Goal: Transaction & Acquisition: Purchase product/service

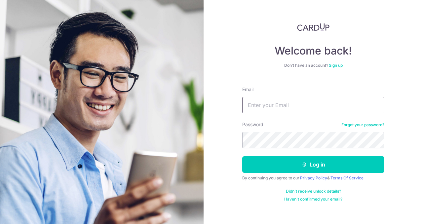
click at [270, 105] on input "Email" at bounding box center [313, 105] width 142 height 17
click at [295, 108] on input "Email" at bounding box center [313, 105] width 142 height 17
type input "mikewee08@gmail.com"
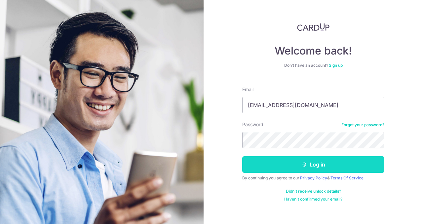
click at [291, 169] on button "Log in" at bounding box center [313, 164] width 142 height 17
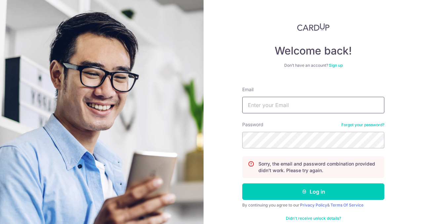
click at [293, 106] on input "Email" at bounding box center [313, 105] width 142 height 17
type input "[EMAIL_ADDRESS][DOMAIN_NAME]"
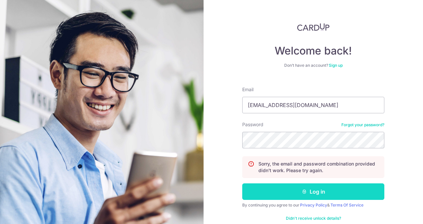
click at [302, 190] on icon "submit" at bounding box center [304, 191] width 5 height 5
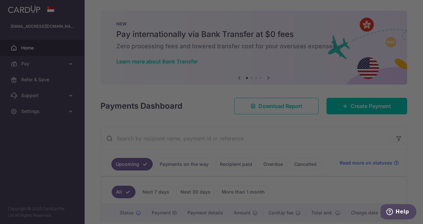
drag, startPoint x: 0, startPoint y: 0, endPoint x: 292, endPoint y: 94, distance: 306.8
click at [162, 45] on body "mikewee08@gmail.com Home Pay Payments Recipients Cards Refer & Save Support FAQ…" at bounding box center [211, 112] width 423 height 224
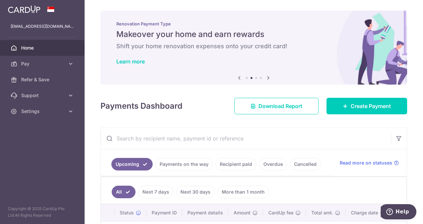
click at [287, 138] on input "text" at bounding box center [246, 138] width 290 height 21
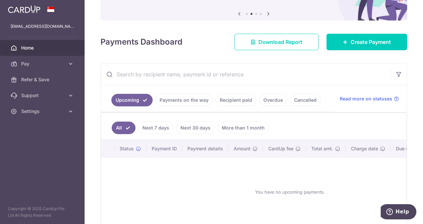
scroll to position [64, 0]
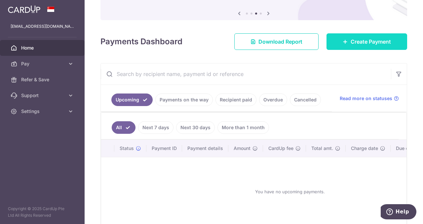
click at [359, 40] on span "Create Payment" at bounding box center [371, 42] width 40 height 8
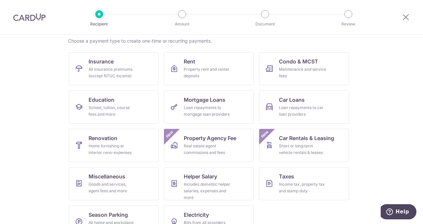
scroll to position [71, 0]
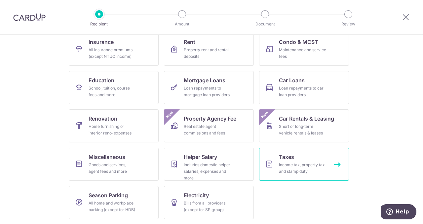
click at [295, 168] on div "Income tax, property tax and stamp duty" at bounding box center [303, 168] width 48 height 13
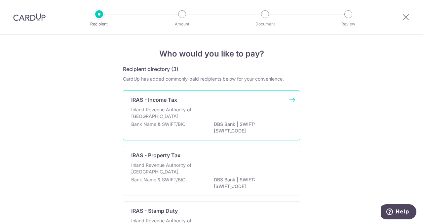
click at [278, 123] on p "DBS Bank | SWIFT: DBSSSGSGXXX" at bounding box center [251, 127] width 74 height 13
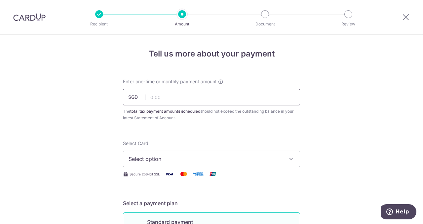
click at [170, 97] on input "text" at bounding box center [211, 97] width 177 height 17
type input "541.96"
click at [267, 119] on div "The total tax payment amounts scheduled should not exceed the outstanding balan…" at bounding box center [211, 114] width 177 height 13
click at [289, 157] on icon "button" at bounding box center [291, 159] width 7 height 7
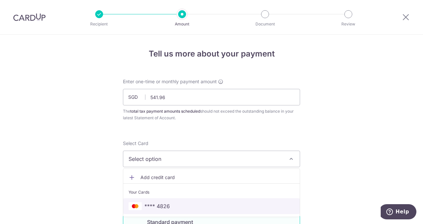
click at [261, 206] on span "**** 4826" at bounding box center [212, 206] width 166 height 8
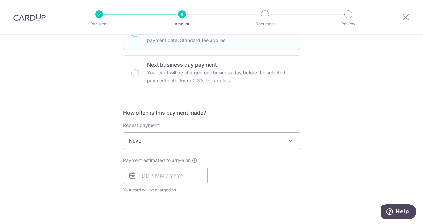
scroll to position [199, 0]
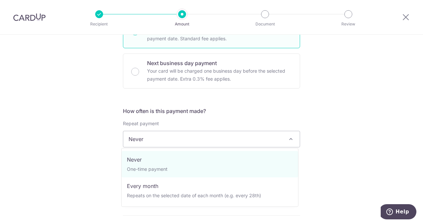
click at [293, 135] on span "Never" at bounding box center [211, 139] width 176 height 16
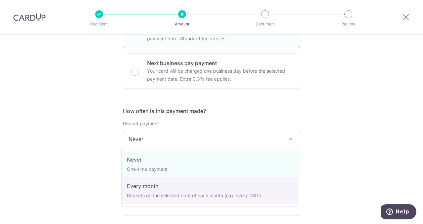
select select "3"
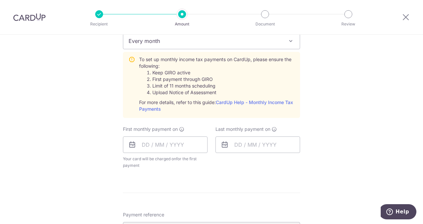
scroll to position [299, 0]
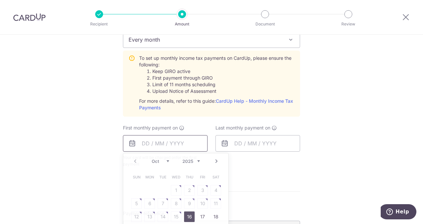
click at [145, 144] on input "text" at bounding box center [165, 143] width 85 height 17
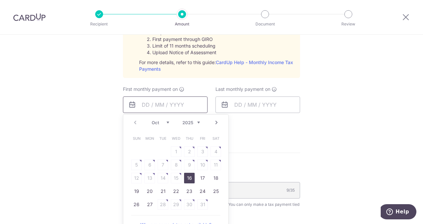
scroll to position [339, 0]
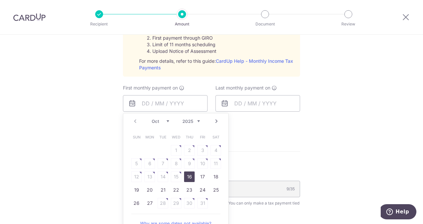
click at [213, 119] on link "Next" at bounding box center [217, 121] width 8 height 8
click at [161, 163] on table "Sun Mon Tue Wed Thu Fri Sat 1 2 3 4 5 6 7 8 9 10 11 12 13 14 15 16 17 18 19 20 …" at bounding box center [176, 177] width 93 height 93
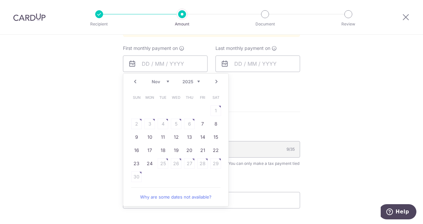
scroll to position [379, 0]
click at [215, 79] on link "Next" at bounding box center [217, 81] width 8 height 8
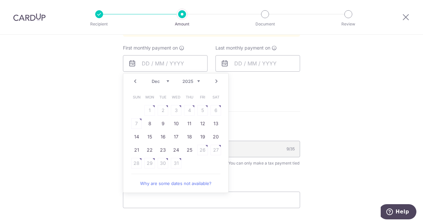
click at [188, 107] on table "Sun Mon Tue Wed Thu Fri Sat 1 2 3 4 5 6 7 8 9 10 11 12 13 14 15 16 17 18 19 20 …" at bounding box center [176, 130] width 93 height 79
click at [134, 81] on link "Prev" at bounding box center [135, 81] width 8 height 8
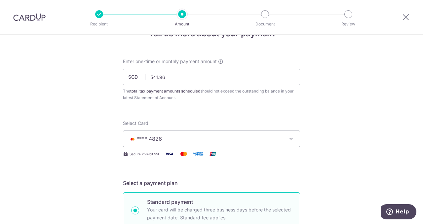
scroll to position [0, 0]
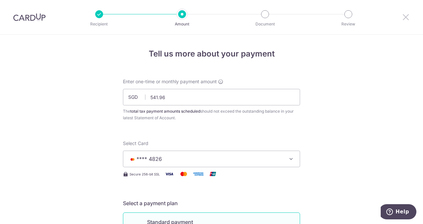
click at [405, 17] on icon at bounding box center [406, 17] width 8 height 8
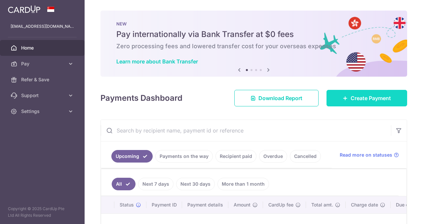
click at [360, 97] on span "Create Payment" at bounding box center [371, 98] width 40 height 8
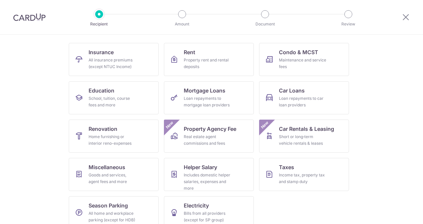
scroll to position [71, 0]
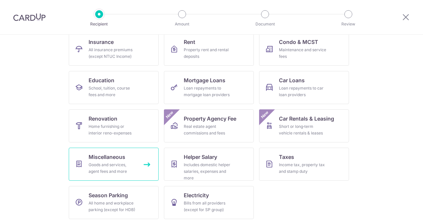
click at [117, 172] on div "Goods and services, agent fees and more" at bounding box center [113, 168] width 48 height 13
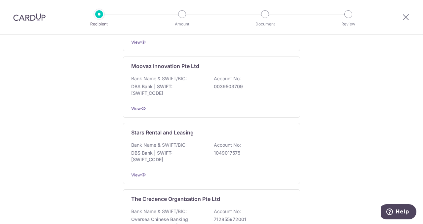
scroll to position [390, 0]
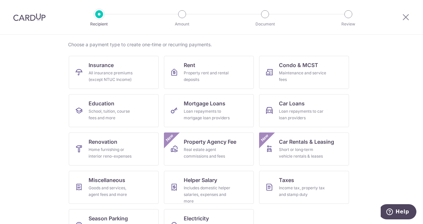
scroll to position [71, 0]
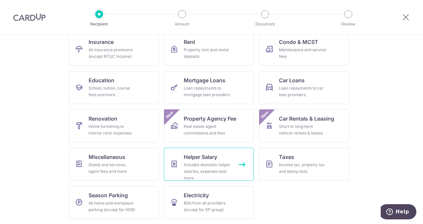
click at [231, 167] on link "Helper Salary Includes domestic helper salaries, expenses and more" at bounding box center [209, 164] width 90 height 33
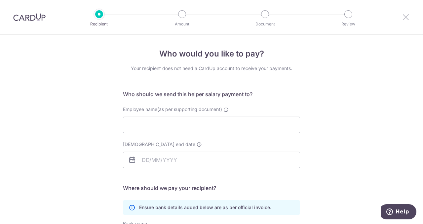
click at [409, 19] on icon at bounding box center [406, 17] width 8 height 8
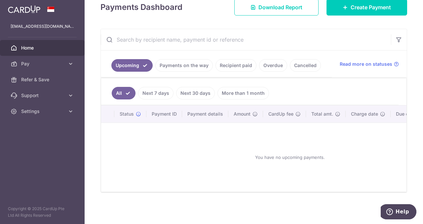
scroll to position [92, 0]
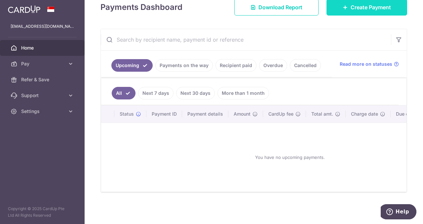
click at [385, 8] on span "Create Payment" at bounding box center [371, 7] width 40 height 8
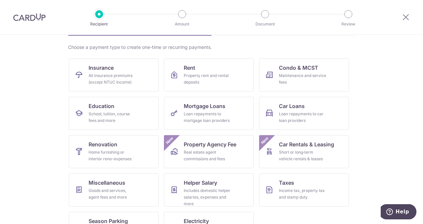
scroll to position [71, 0]
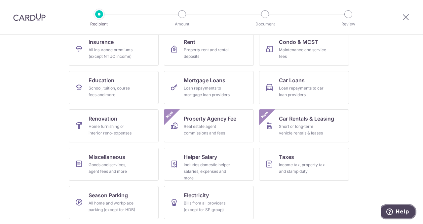
click at [403, 214] on span "Help" at bounding box center [403, 212] width 14 height 6
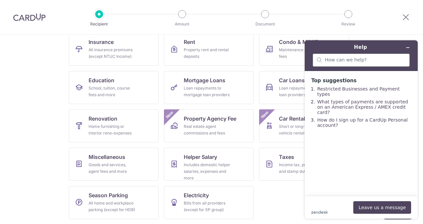
click at [374, 63] on div at bounding box center [361, 60] width 97 height 13
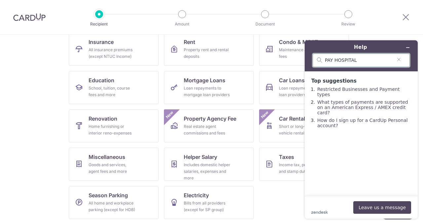
type input "PAY HOSPITAL"
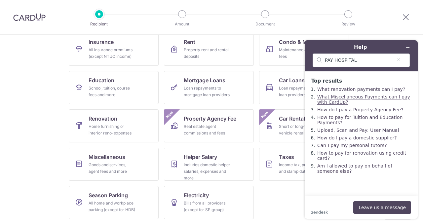
click at [393, 101] on link "What Miscellaneous Payments can I pay with CardUp?" at bounding box center [363, 99] width 93 height 11
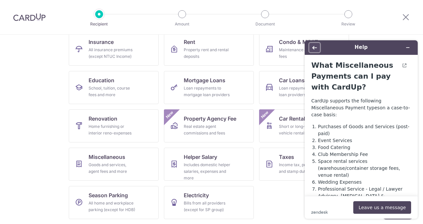
click at [315, 47] on icon "Back" at bounding box center [314, 47] width 5 height 5
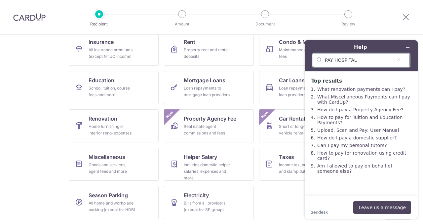
drag, startPoint x: 331, startPoint y: 60, endPoint x: 287, endPoint y: 57, distance: 44.1
click at [299, 57] on html "Help PAY HOSPITAL Top results What renovation payments can I pay? What Miscella…" at bounding box center [361, 129] width 124 height 189
type input "HOSPITAL"
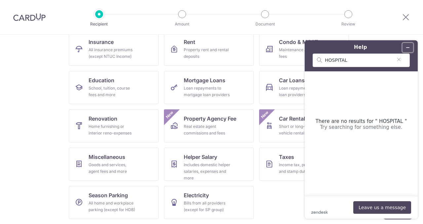
click at [410, 46] on button "Minimize widget" at bounding box center [408, 47] width 11 height 9
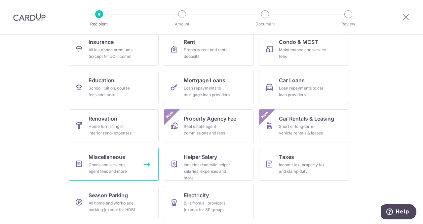
click at [112, 171] on div "Goods and services, agent fees and more" at bounding box center [113, 168] width 48 height 13
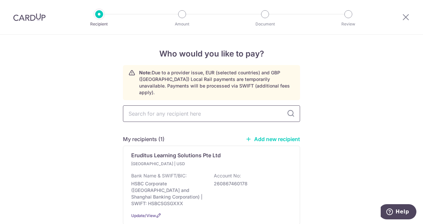
click at [233, 111] on input "text" at bounding box center [211, 113] width 177 height 17
type input "tan tock"
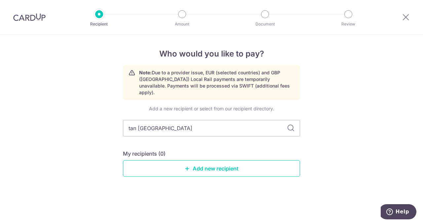
type input "tan tock seng hospital"
click at [292, 124] on icon at bounding box center [291, 128] width 8 height 8
click at [404, 17] on icon at bounding box center [406, 17] width 8 height 8
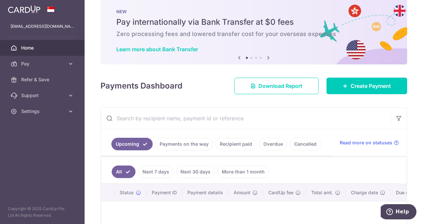
scroll to position [13, 0]
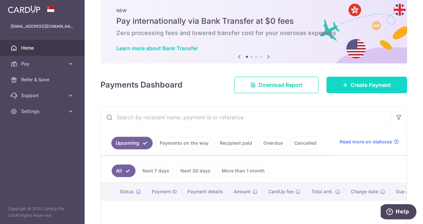
click at [377, 85] on span "Create Payment" at bounding box center [371, 85] width 40 height 8
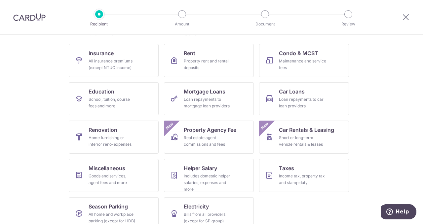
scroll to position [60, 0]
click at [109, 59] on div "All insurance premiums (except NTUC Income)" at bounding box center [113, 64] width 48 height 13
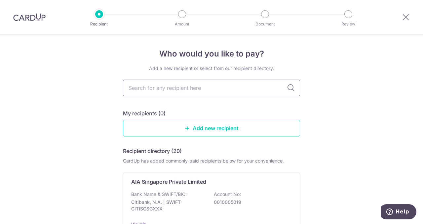
click at [220, 88] on input "text" at bounding box center [211, 88] width 177 height 17
type input "pru"
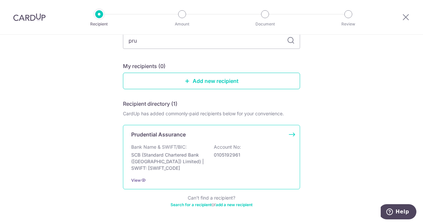
scroll to position [69, 0]
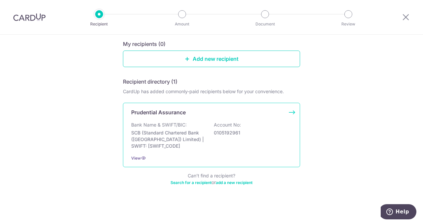
click at [203, 123] on div "Bank Name & SWIFT/BIC: SCB (Standard Chartered Bank (Singapore) Limited) | SWIF…" at bounding box center [211, 136] width 161 height 28
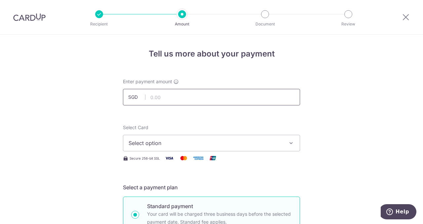
click at [169, 97] on input "text" at bounding box center [211, 97] width 177 height 17
type input "1,275.00"
click at [257, 141] on span "Select option" at bounding box center [206, 143] width 154 height 8
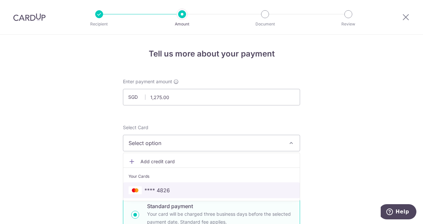
click at [247, 189] on span "**** 4826" at bounding box center [212, 190] width 166 height 8
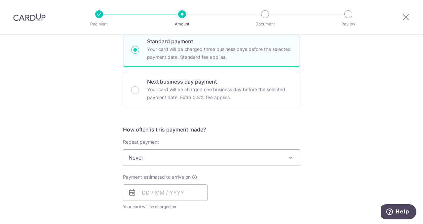
scroll to position [171, 0]
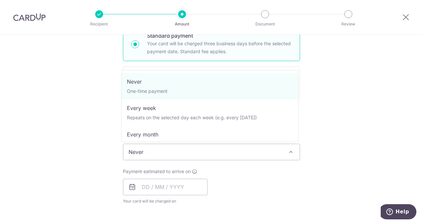
click at [291, 149] on span at bounding box center [291, 152] width 8 height 8
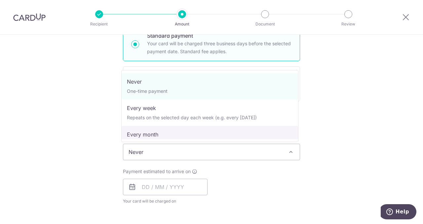
select select "3"
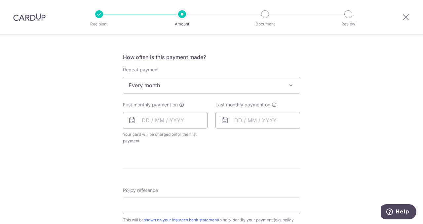
scroll to position [240, 0]
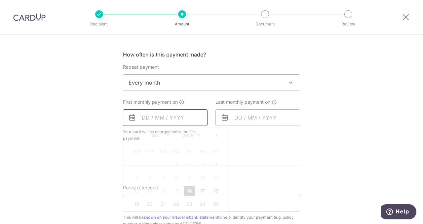
click at [147, 118] on input "text" at bounding box center [165, 117] width 85 height 17
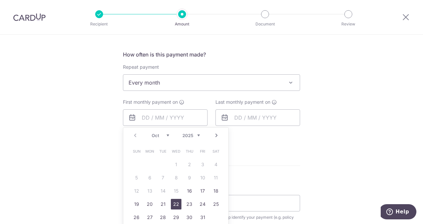
click at [175, 203] on link "22" at bounding box center [176, 204] width 11 height 11
type input "22/10/2025"
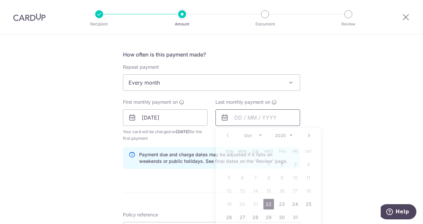
click at [249, 117] on input "text" at bounding box center [257, 117] width 85 height 17
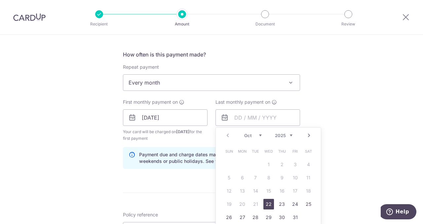
click at [309, 134] on link "Next" at bounding box center [309, 136] width 8 height 8
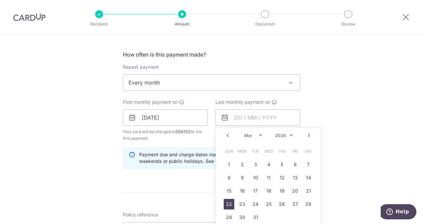
click at [227, 204] on link "22" at bounding box center [229, 204] width 11 height 11
type input "22/03/2026"
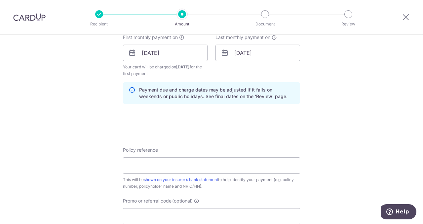
scroll to position [313, 0]
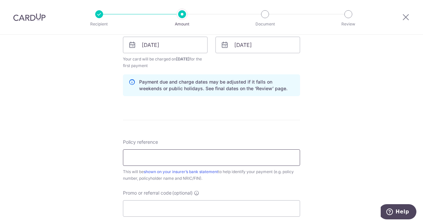
click at [202, 160] on input "Policy reference" at bounding box center [211, 157] width 177 height 17
click at [137, 156] on input "Policy reference" at bounding box center [211, 157] width 177 height 17
paste input "78524152"
type input "78524152"
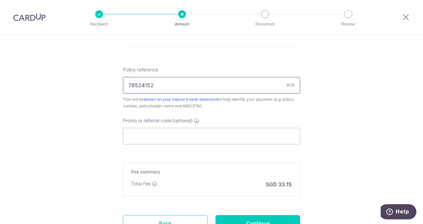
scroll to position [441, 0]
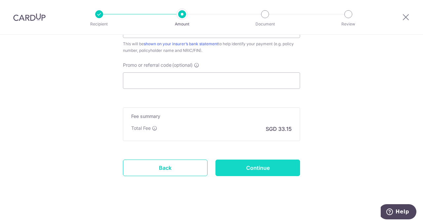
click at [260, 165] on input "Continue" at bounding box center [257, 168] width 85 height 17
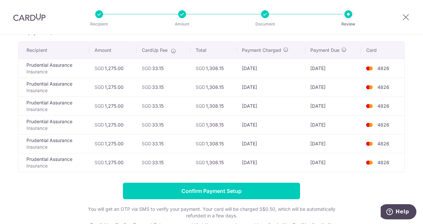
scroll to position [43, 0]
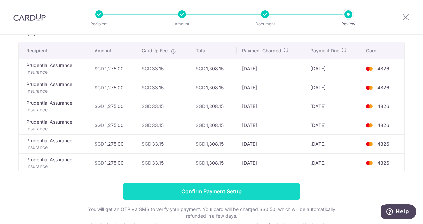
click at [244, 187] on input "Confirm Payment Setup" at bounding box center [211, 191] width 177 height 17
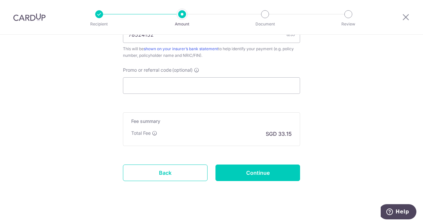
scroll to position [434, 0]
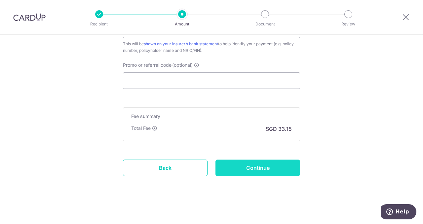
click at [258, 168] on input "Continue" at bounding box center [257, 168] width 85 height 17
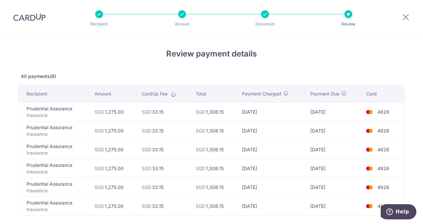
scroll to position [99, 0]
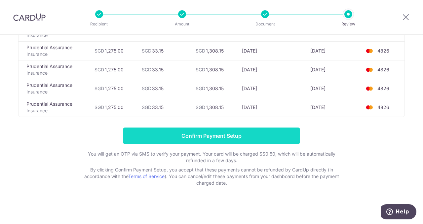
click at [252, 131] on input "Confirm Payment Setup" at bounding box center [211, 136] width 177 height 17
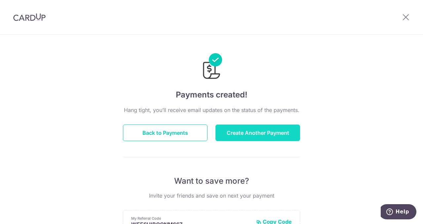
click at [260, 130] on button "Create Another Payment" at bounding box center [257, 133] width 85 height 17
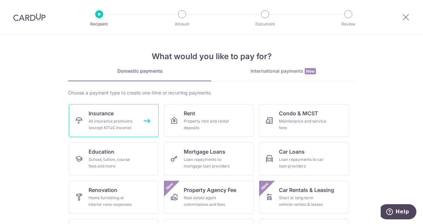
click at [125, 123] on div "All insurance premiums (except NTUC Income)" at bounding box center [113, 124] width 48 height 13
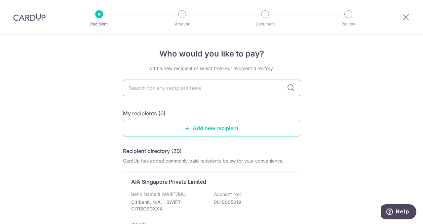
click at [243, 88] on input "text" at bounding box center [211, 88] width 177 height 17
type input "PRudential"
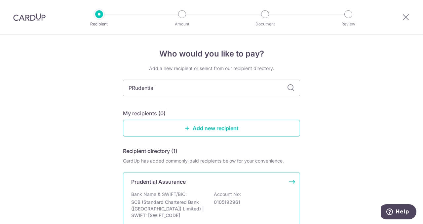
click at [247, 186] on div "Prudential Assurance Bank Name & SWIFT/BIC: SCB (Standard Chartered Bank (Singa…" at bounding box center [211, 204] width 177 height 64
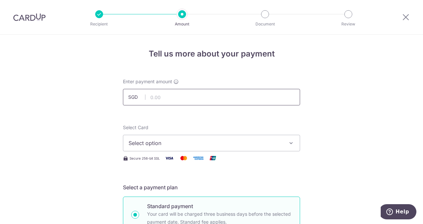
click at [186, 98] on input "text" at bounding box center [211, 97] width 177 height 17
click button "Add Card" at bounding box center [0, 0] width 0 height 0
type input "680.00"
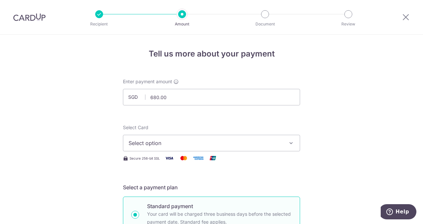
click at [239, 146] on span "Select option" at bounding box center [206, 143] width 154 height 8
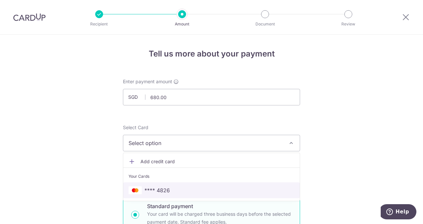
click at [201, 189] on span "**** 4826" at bounding box center [212, 190] width 166 height 8
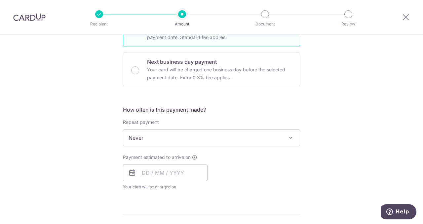
scroll to position [185, 0]
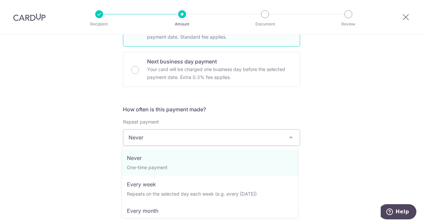
click at [287, 139] on span at bounding box center [291, 138] width 8 height 8
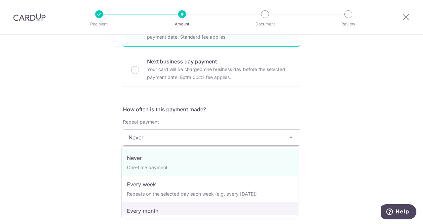
select select "3"
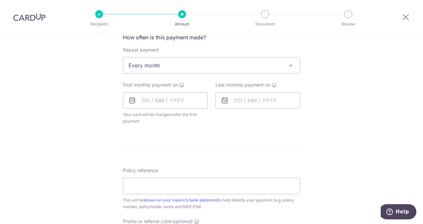
scroll to position [268, 0]
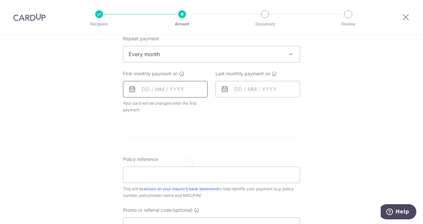
click at [143, 84] on input "text" at bounding box center [165, 89] width 85 height 17
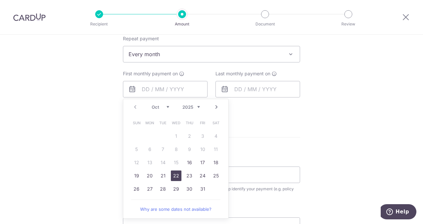
click at [175, 178] on link "22" at bounding box center [176, 176] width 11 height 11
type input "22/10/2025"
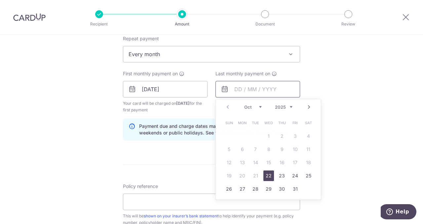
click at [249, 90] on input "text" at bounding box center [257, 89] width 85 height 17
click at [306, 104] on link "Next" at bounding box center [309, 107] width 8 height 8
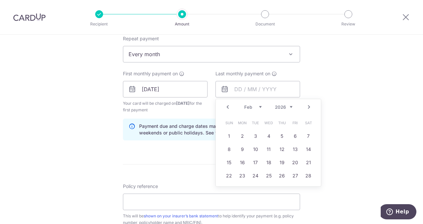
click at [306, 104] on link "Next" at bounding box center [309, 107] width 8 height 8
click at [224, 178] on link "22" at bounding box center [229, 176] width 11 height 11
type input "[DATE]"
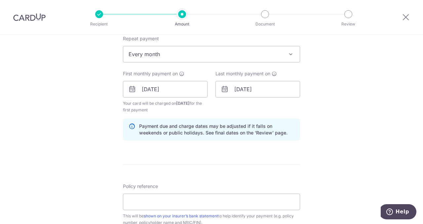
scroll to position [309, 0]
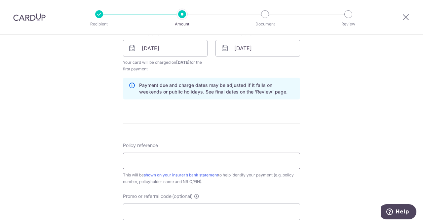
click at [169, 162] on input "Policy reference" at bounding box center [211, 161] width 177 height 17
paste input "78524214"
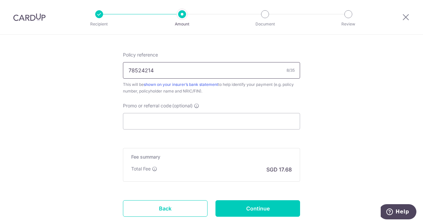
scroll to position [400, 0]
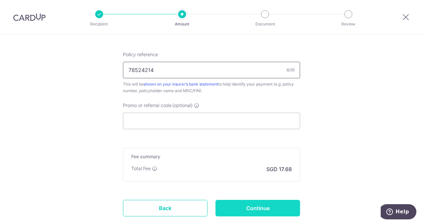
type input "78524214"
click at [262, 205] on input "Continue" at bounding box center [257, 208] width 85 height 17
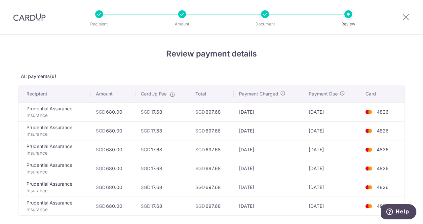
scroll to position [99, 0]
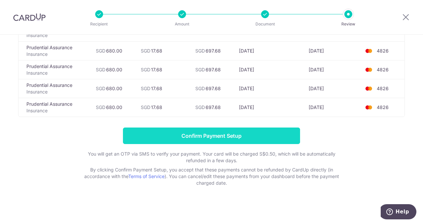
click at [242, 138] on input "Confirm Payment Setup" at bounding box center [211, 136] width 177 height 17
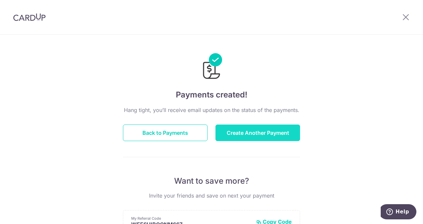
click at [266, 136] on button "Create Another Payment" at bounding box center [257, 133] width 85 height 17
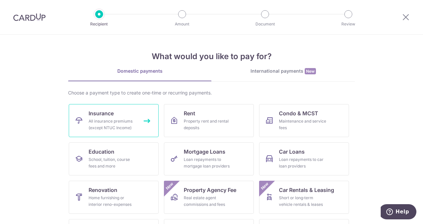
click at [112, 123] on div "All insurance premiums (except NTUC Income)" at bounding box center [113, 124] width 48 height 13
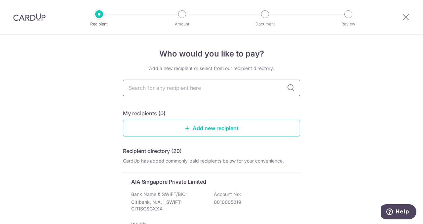
click at [199, 90] on input "text" at bounding box center [211, 88] width 177 height 17
type input "pru"
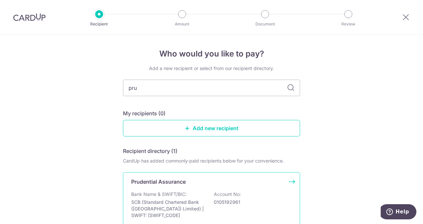
click at [190, 193] on div "Bank Name & SWIFT/BIC: SCB (Standard Chartered Bank (Singapore) Limited) | SWIF…" at bounding box center [211, 205] width 161 height 28
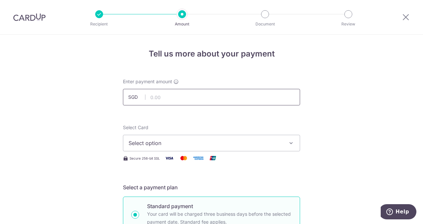
click at [167, 99] on input "text" at bounding box center [211, 97] width 177 height 17
type input "638.92"
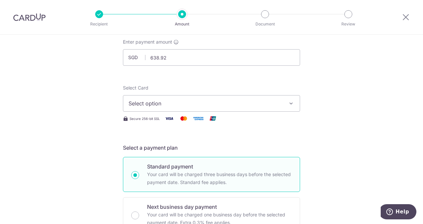
click at [291, 104] on icon "button" at bounding box center [291, 103] width 7 height 7
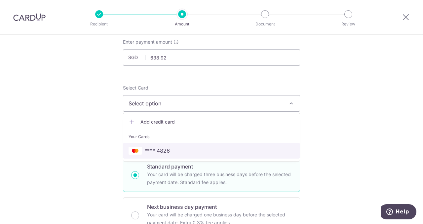
click at [274, 148] on span "**** 4826" at bounding box center [212, 151] width 166 height 8
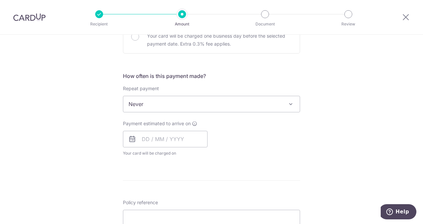
scroll to position [220, 0]
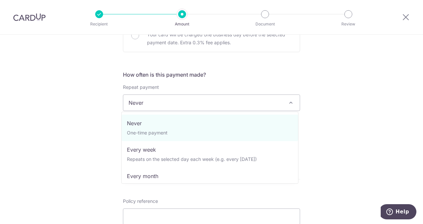
click at [271, 105] on span "Never" at bounding box center [211, 103] width 176 height 16
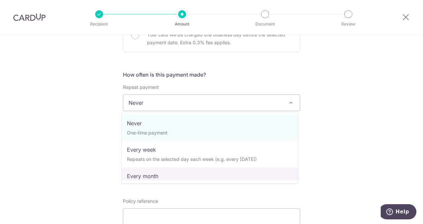
select select "3"
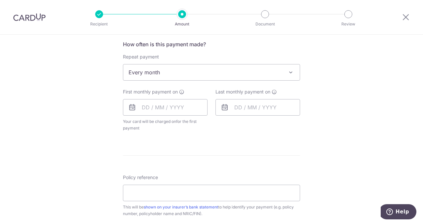
scroll to position [251, 0]
click at [153, 107] on input "text" at bounding box center [165, 107] width 85 height 17
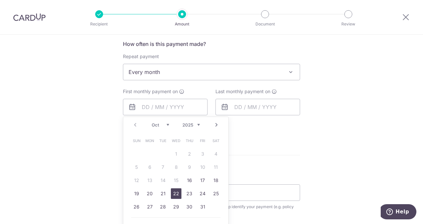
click at [172, 194] on link "22" at bounding box center [176, 193] width 11 height 11
type input "[DATE]"
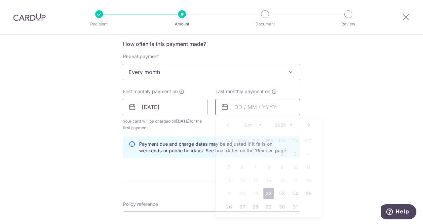
click at [247, 108] on input "text" at bounding box center [257, 107] width 85 height 17
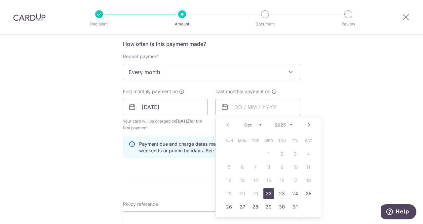
click at [307, 123] on link "Next" at bounding box center [309, 125] width 8 height 8
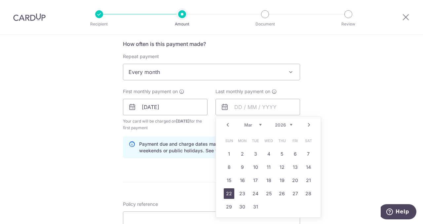
click at [227, 193] on link "22" at bounding box center [229, 193] width 11 height 11
type input "22/03/2026"
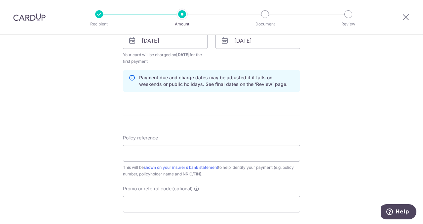
scroll to position [317, 0]
click at [132, 153] on input "Policy reference" at bounding box center [211, 153] width 177 height 17
paste input "48652069"
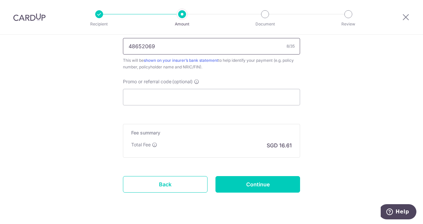
scroll to position [441, 0]
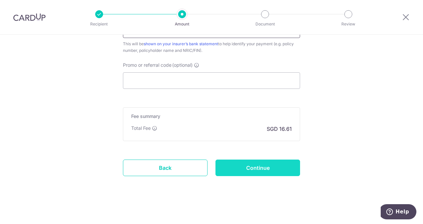
type input "48652069"
click at [274, 161] on input "Continue" at bounding box center [257, 168] width 85 height 17
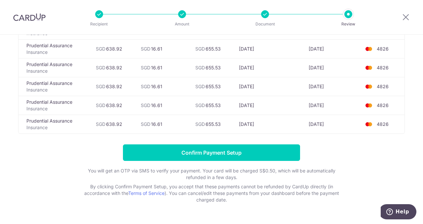
scroll to position [82, 0]
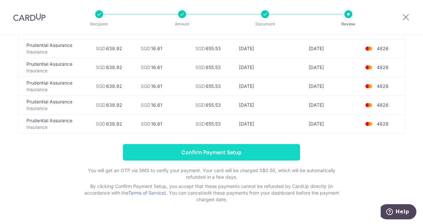
click at [241, 151] on input "Confirm Payment Setup" at bounding box center [211, 152] width 177 height 17
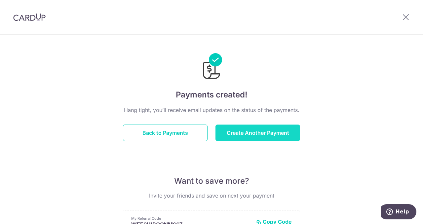
click at [249, 133] on button "Create Another Payment" at bounding box center [257, 133] width 85 height 17
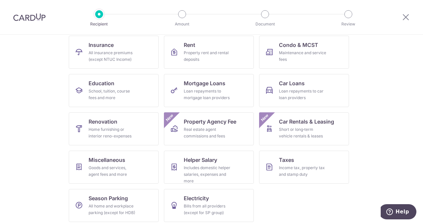
scroll to position [69, 0]
click at [299, 169] on div "Income tax, property tax and stamp duty" at bounding box center [303, 170] width 48 height 13
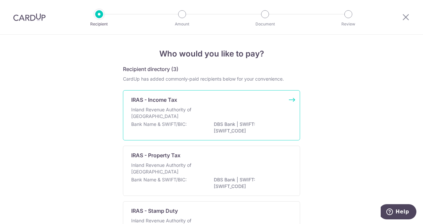
click at [252, 104] on div "IRAS - Income Tax Inland Revenue Authority of Singapore Bank Name & SWIFT/BIC: …" at bounding box center [211, 115] width 177 height 50
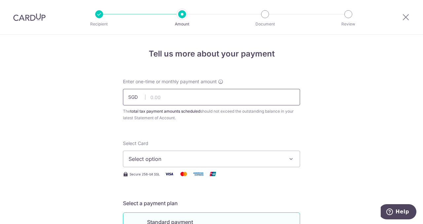
drag, startPoint x: 0, startPoint y: 0, endPoint x: 192, endPoint y: 93, distance: 213.0
click at [192, 93] on input "text" at bounding box center [211, 97] width 177 height 17
type input "541.96"
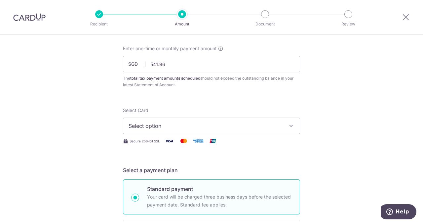
scroll to position [36, 0]
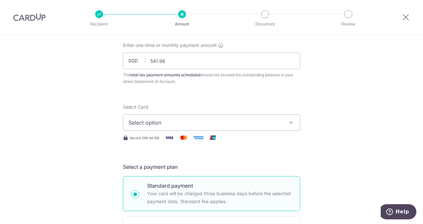
click at [263, 126] on span "Select option" at bounding box center [206, 123] width 154 height 8
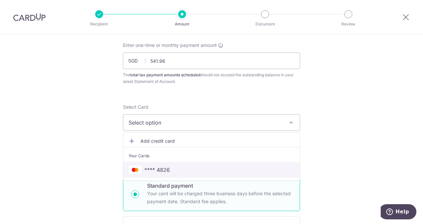
click at [252, 169] on span "**** 4826" at bounding box center [212, 170] width 166 height 8
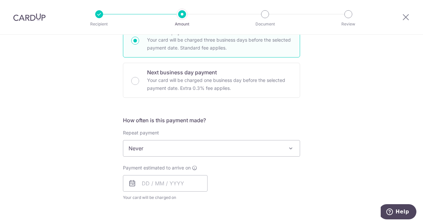
scroll to position [192, 0]
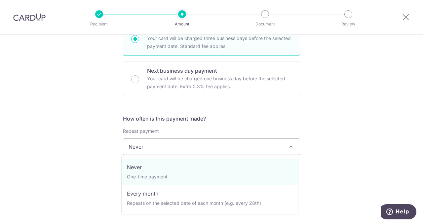
click at [264, 148] on span "Never" at bounding box center [211, 147] width 176 height 16
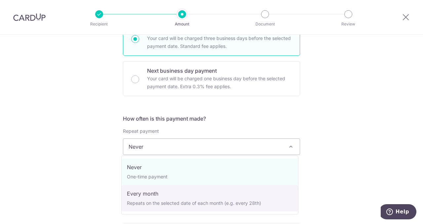
select select "3"
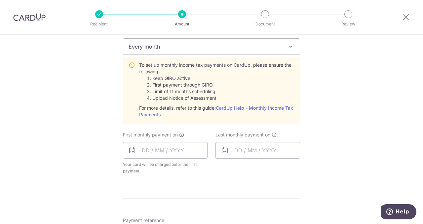
scroll to position [293, 0]
click at [151, 147] on input "text" at bounding box center [165, 149] width 85 height 17
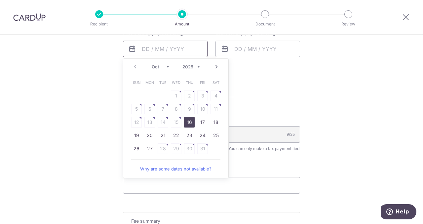
scroll to position [394, 0]
click at [191, 167] on link "Why are some dates not available?" at bounding box center [175, 168] width 89 height 13
click at [191, 48] on input "text" at bounding box center [165, 48] width 85 height 17
click at [215, 66] on link "Next" at bounding box center [217, 66] width 8 height 8
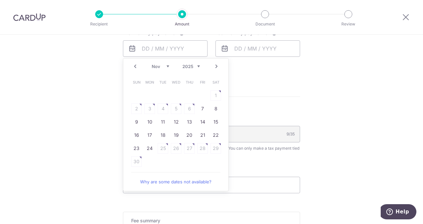
click at [134, 66] on link "Prev" at bounding box center [135, 66] width 8 height 8
click at [150, 147] on link "27" at bounding box center [149, 148] width 11 height 11
type input "27/10/2025"
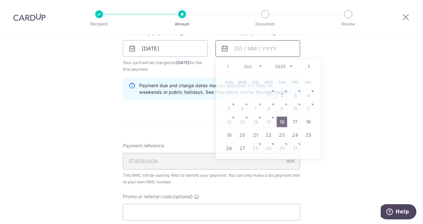
click at [245, 44] on input "text" at bounding box center [257, 48] width 85 height 17
click at [306, 63] on link "Next" at bounding box center [309, 66] width 8 height 8
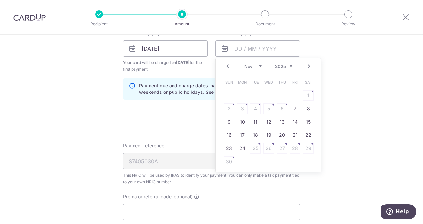
click at [306, 63] on link "Next" at bounding box center [309, 66] width 8 height 8
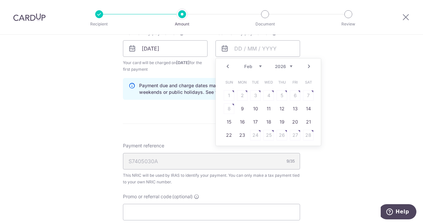
click at [306, 63] on link "Next" at bounding box center [309, 66] width 8 height 8
click at [228, 131] on link "22" at bounding box center [229, 135] width 11 height 11
type input "[DATE]"
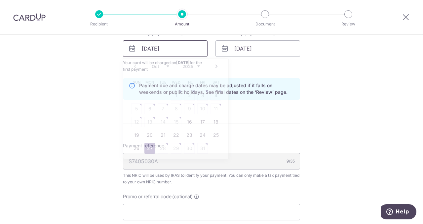
click at [157, 49] on input "27/10/2025" at bounding box center [165, 48] width 85 height 17
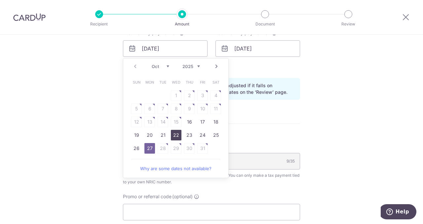
click at [174, 135] on link "22" at bounding box center [176, 135] width 11 height 11
type input "[DATE]"
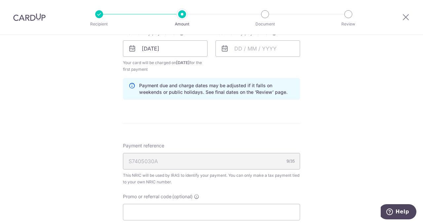
click at [264, 47] on input "text" at bounding box center [257, 48] width 85 height 17
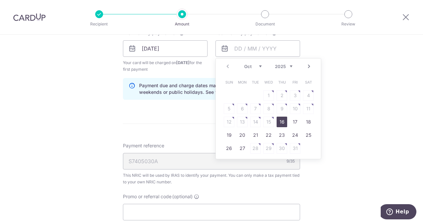
click at [308, 63] on link "Next" at bounding box center [309, 66] width 8 height 8
click at [227, 134] on link "22" at bounding box center [229, 135] width 11 height 11
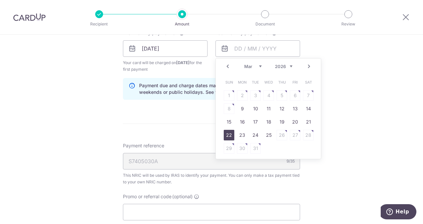
type input "22/03/2026"
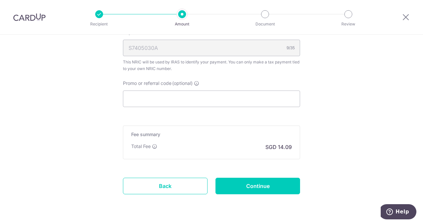
scroll to position [507, 0]
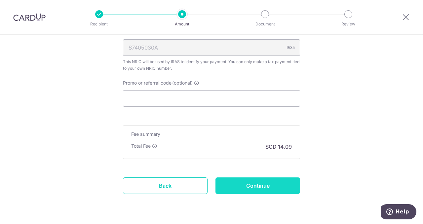
click at [260, 185] on input "Continue" at bounding box center [257, 185] width 85 height 17
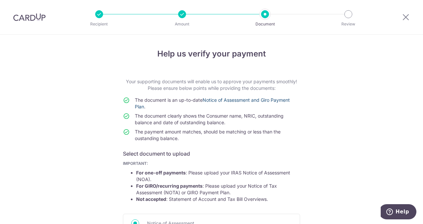
click at [239, 99] on link "Notice of Assessment and Giro Payment Plan" at bounding box center [212, 103] width 155 height 12
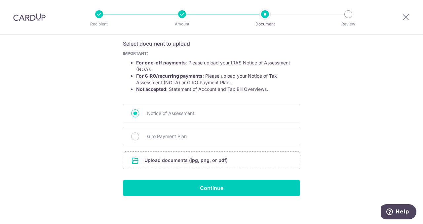
scroll to position [112, 0]
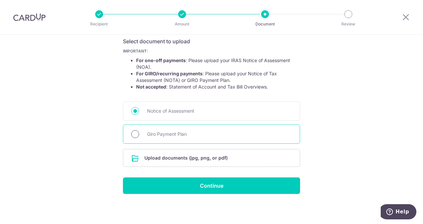
click at [136, 135] on input "Giro Payment Plan" at bounding box center [135, 134] width 8 height 8
radio input "true"
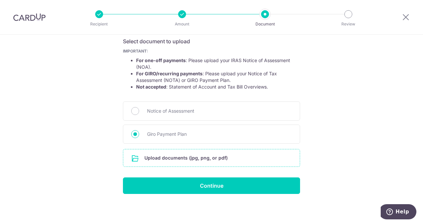
click at [198, 157] on input "file" at bounding box center [211, 157] width 176 height 17
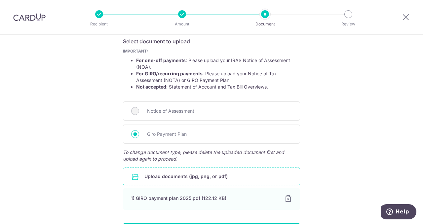
scroll to position [158, 0]
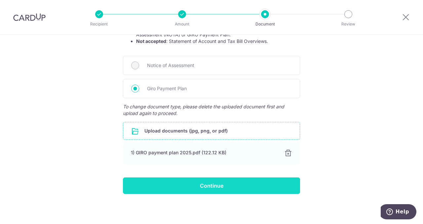
click at [225, 183] on input "Continue" at bounding box center [211, 185] width 177 height 17
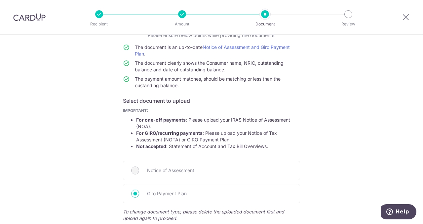
scroll to position [0, 0]
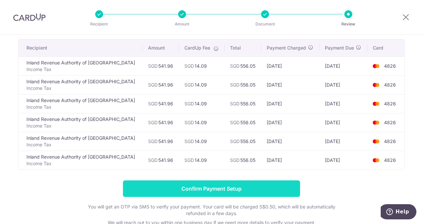
scroll to position [46, 0]
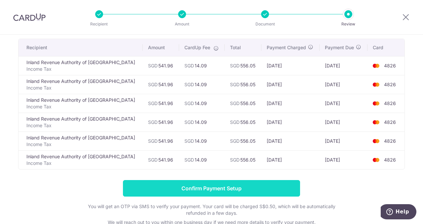
click at [239, 184] on input "Confirm Payment Setup" at bounding box center [211, 188] width 177 height 17
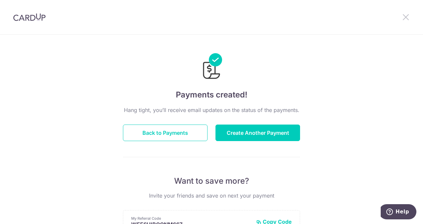
click at [407, 19] on icon at bounding box center [406, 17] width 8 height 8
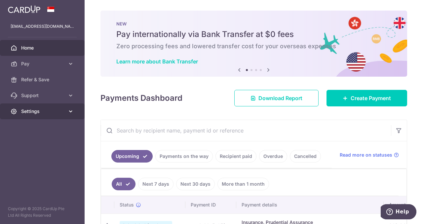
click at [30, 114] on span "Settings" at bounding box center [43, 111] width 44 height 7
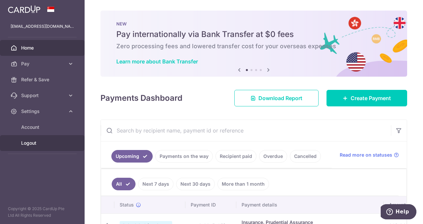
click at [32, 144] on span "Logout" at bounding box center [43, 143] width 44 height 7
